Goal: Transaction & Acquisition: Purchase product/service

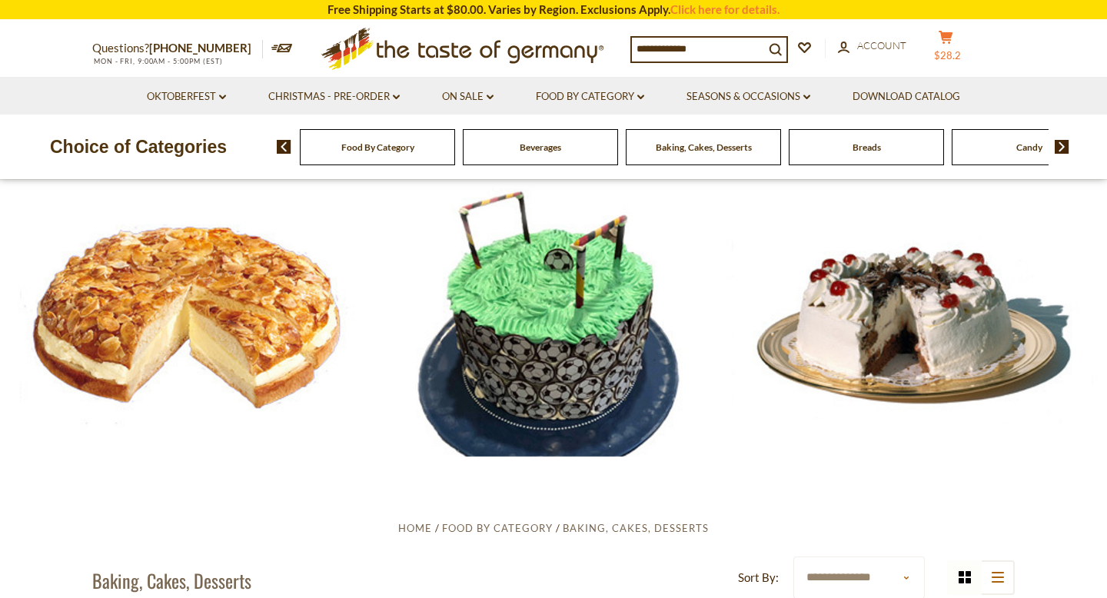
click at [958, 49] on span "$28.2" at bounding box center [947, 55] width 27 height 12
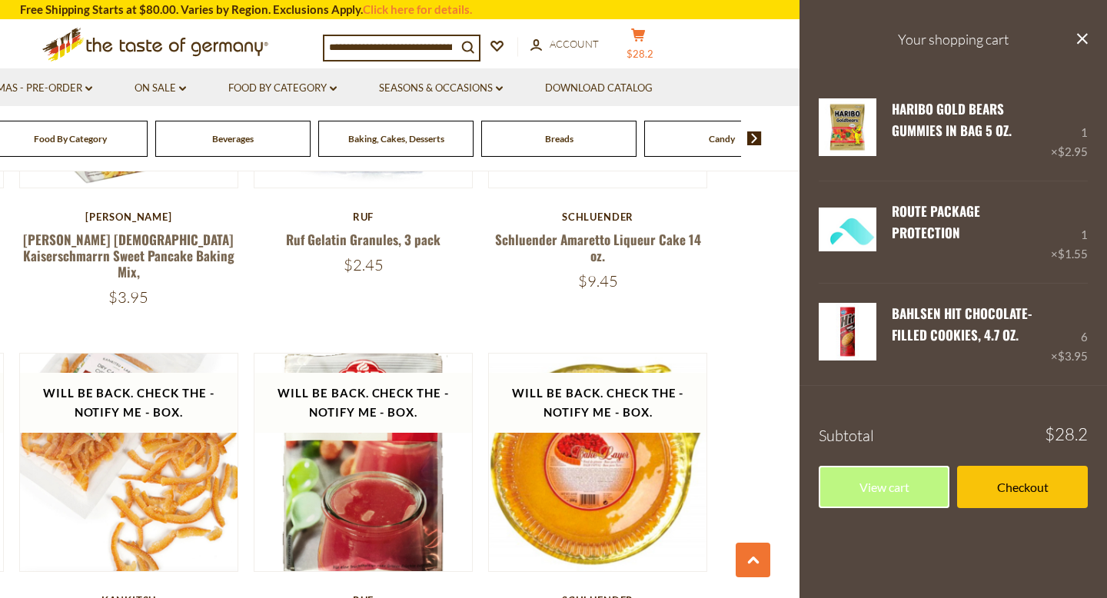
scroll to position [1410, 0]
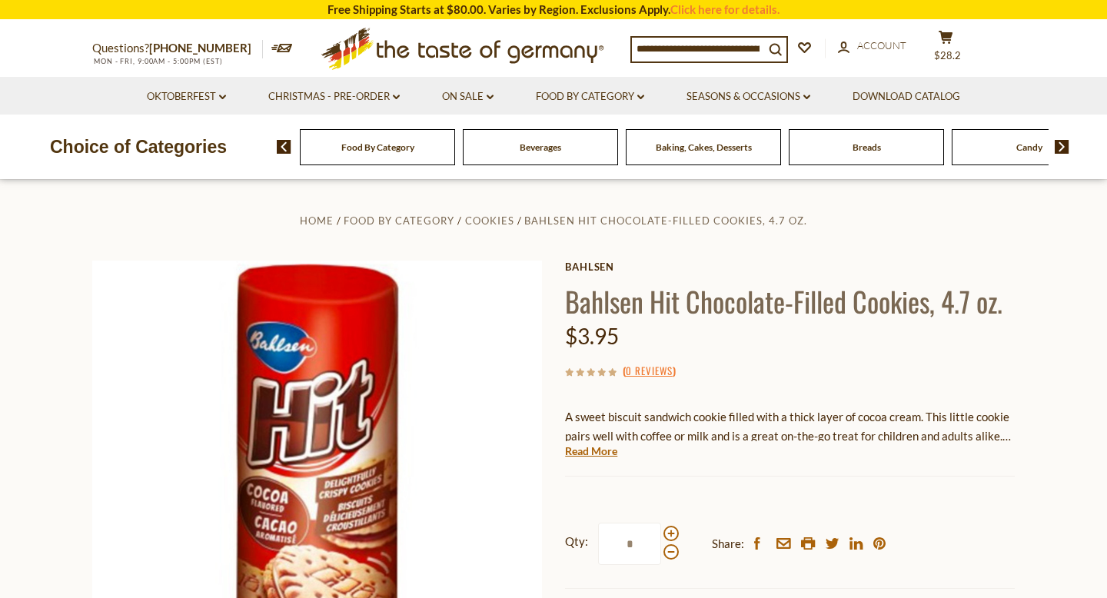
click at [410, 151] on span "Food By Category" at bounding box center [377, 147] width 73 height 12
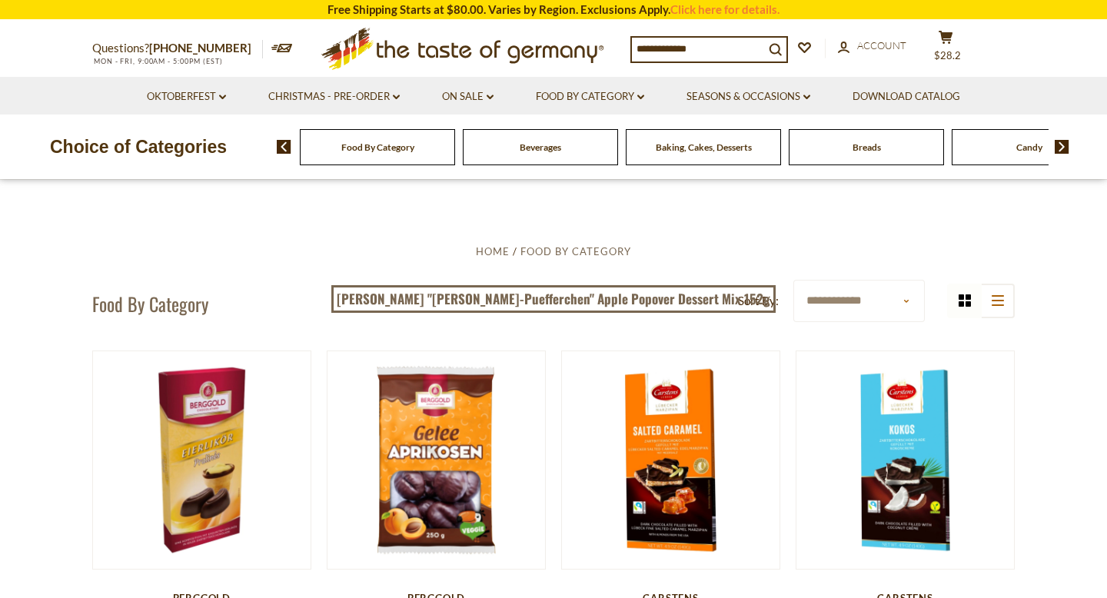
click at [378, 153] on div "Food By Category" at bounding box center [377, 147] width 155 height 36
click at [381, 141] on span "Food By Category" at bounding box center [377, 147] width 73 height 12
click at [955, 49] on span "$28.2" at bounding box center [947, 55] width 27 height 12
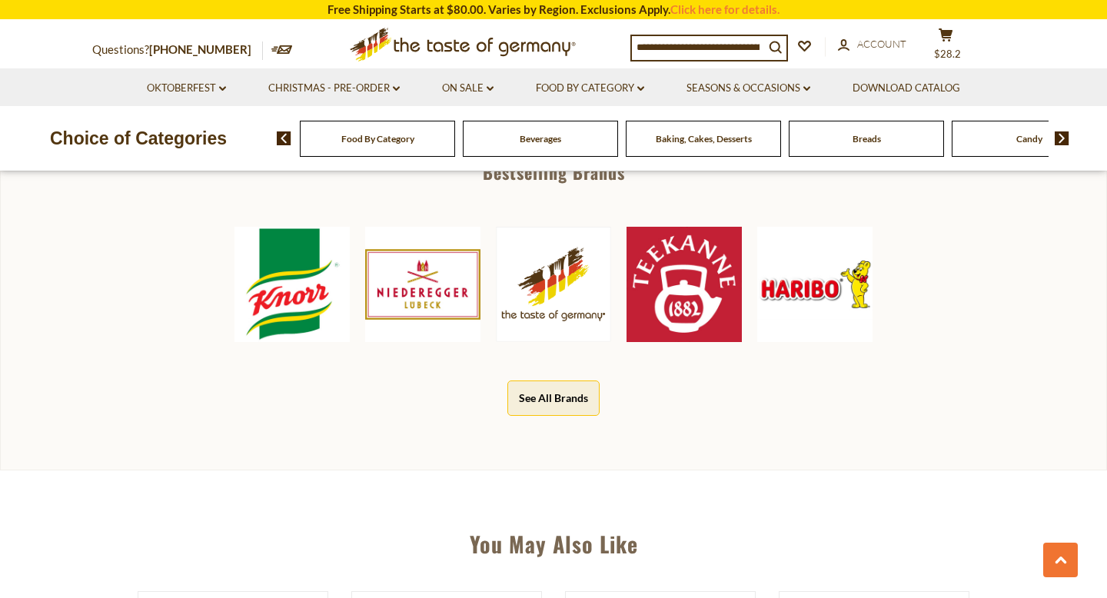
scroll to position [742, 0]
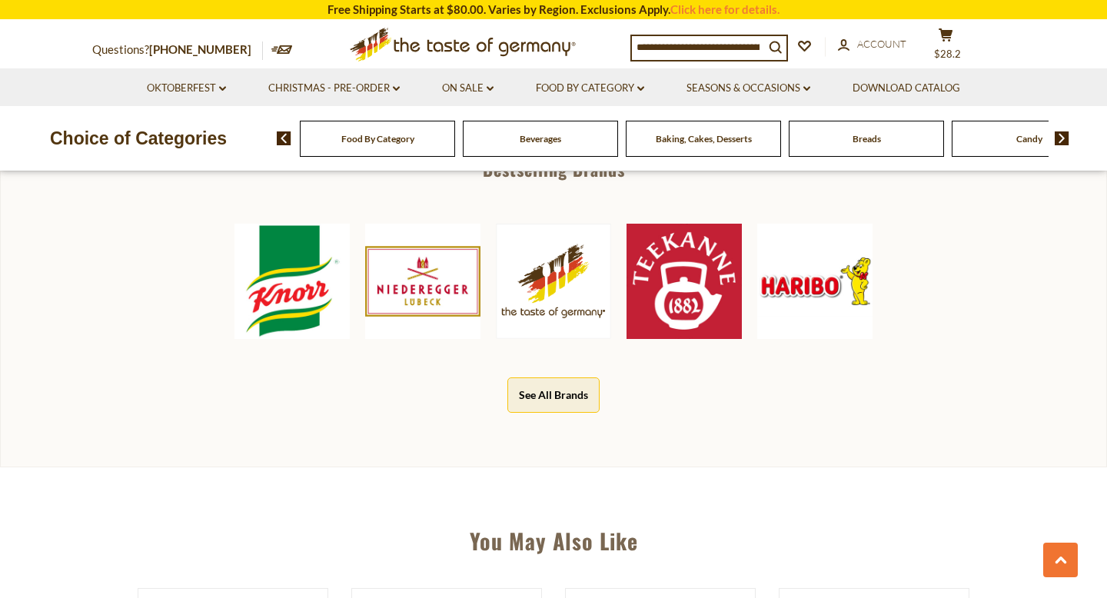
click at [271, 291] on img at bounding box center [291, 281] width 115 height 115
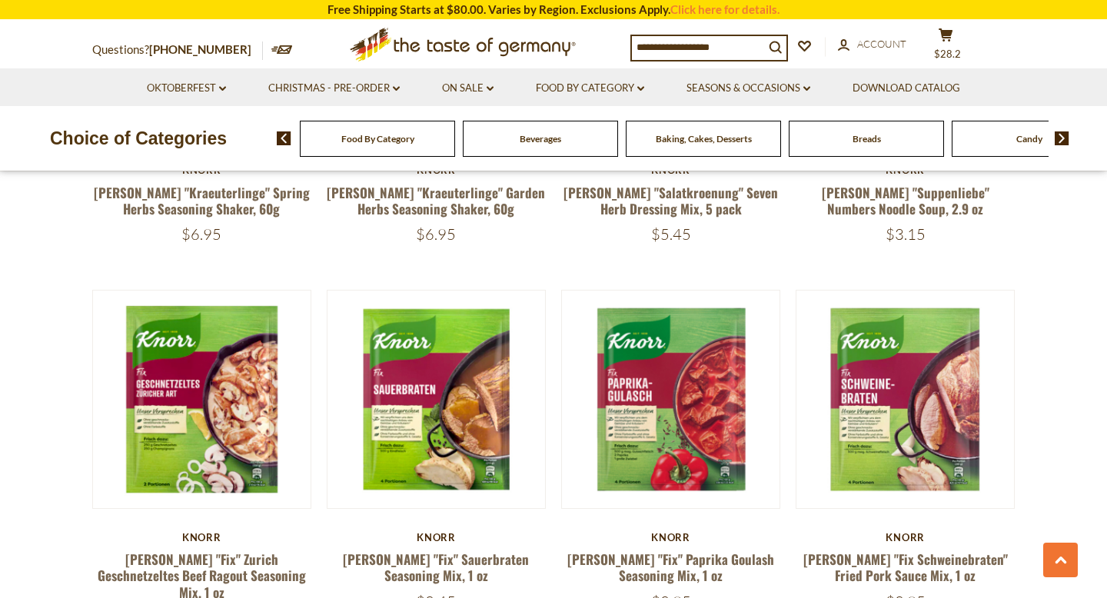
scroll to position [2678, 0]
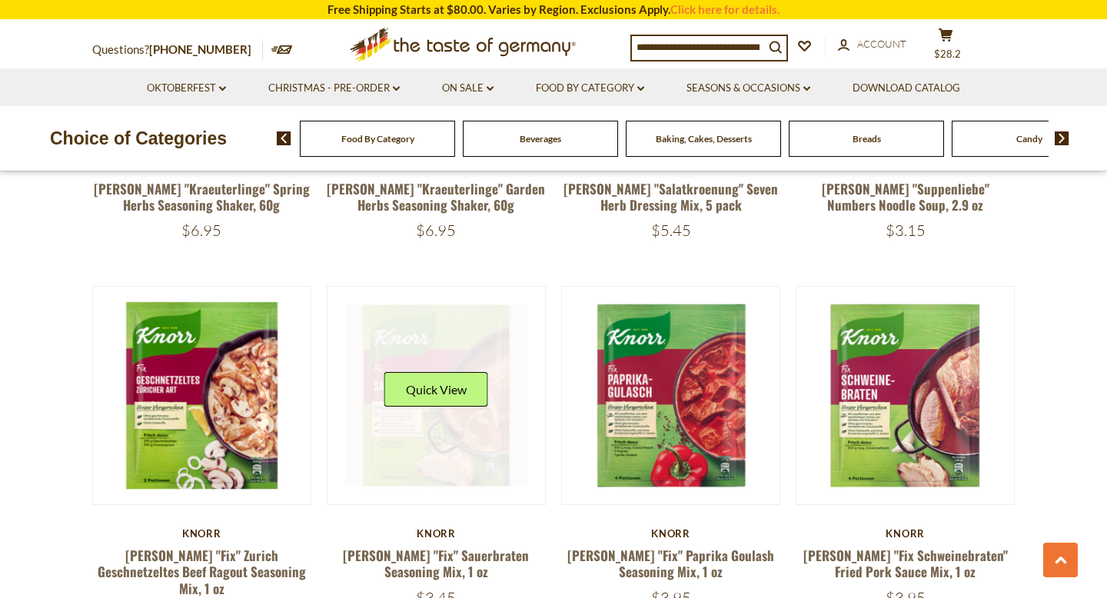
click at [481, 372] on button "Quick View" at bounding box center [436, 389] width 104 height 35
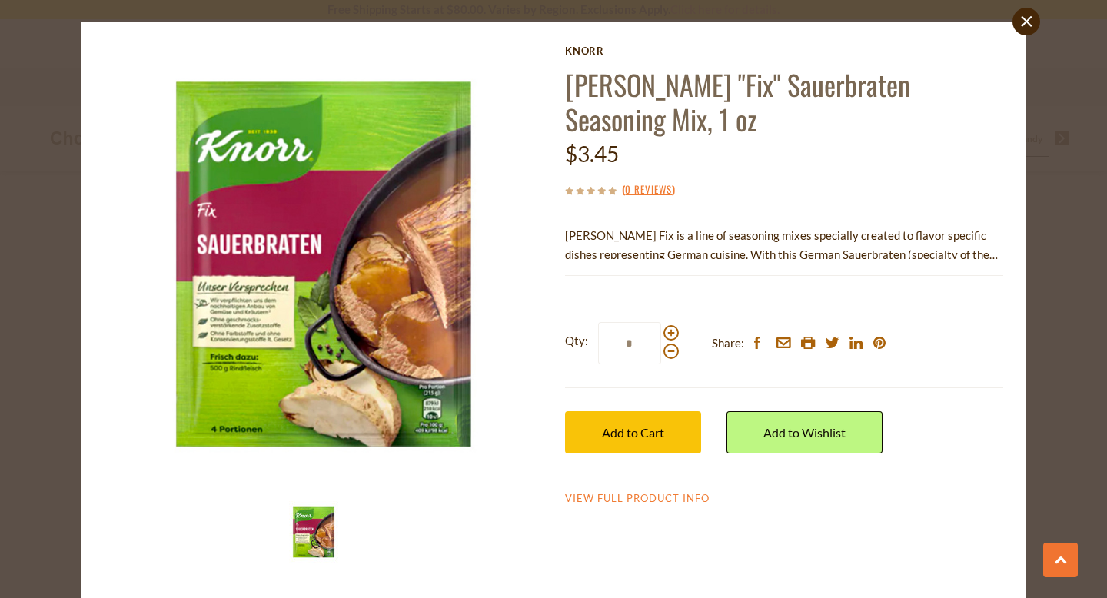
scroll to position [0, 0]
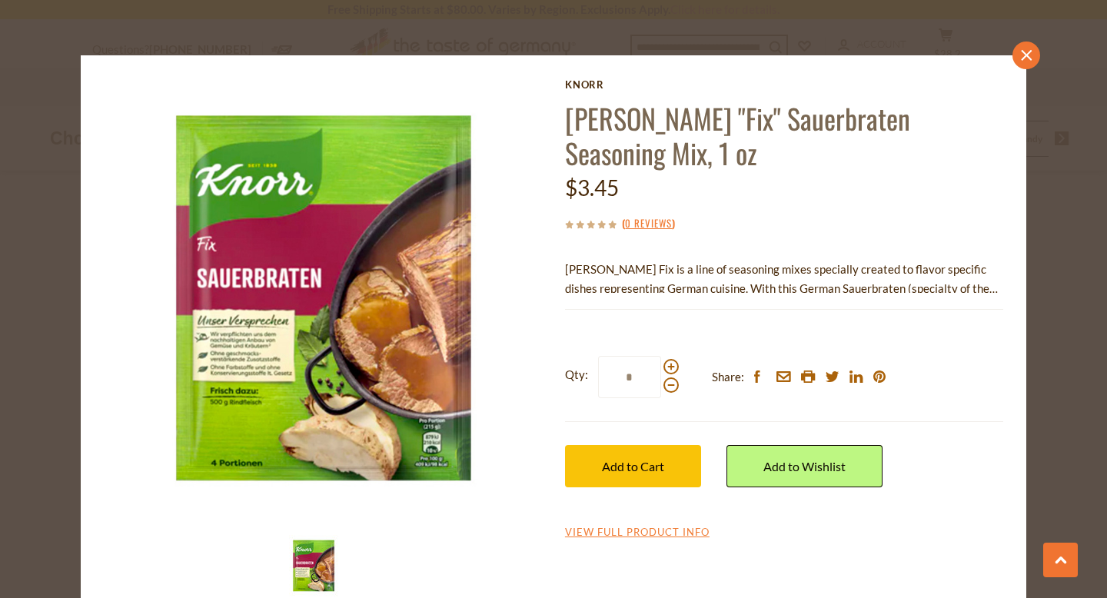
click at [1025, 57] on icon at bounding box center [1026, 55] width 11 height 11
